Goal: Information Seeking & Learning: Check status

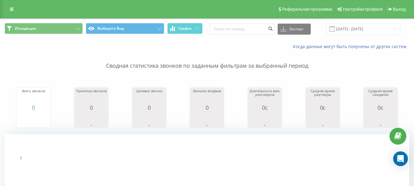
click at [145, 68] on font "Сводная статистика звонков по заданным фильтрам за выбранный период" at bounding box center [207, 65] width 202 height 7
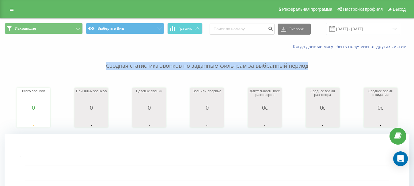
click at [145, 68] on font "Сводная статистика звонков по заданным фильтрам за выбранный период" at bounding box center [207, 65] width 202 height 7
click at [175, 66] on font "Сводная статистика звонков по заданным фильтрам за выбранный период" at bounding box center [207, 65] width 202 height 7
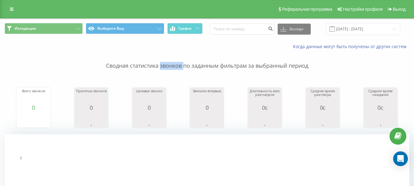
click at [175, 66] on font "Сводная статистика звонков по заданным фильтрам за выбранный период" at bounding box center [207, 65] width 202 height 7
click at [170, 64] on font "Сводная статистика звонков по заданным фильтрам за выбранный период" at bounding box center [207, 65] width 202 height 7
